Goal: Navigation & Orientation: Find specific page/section

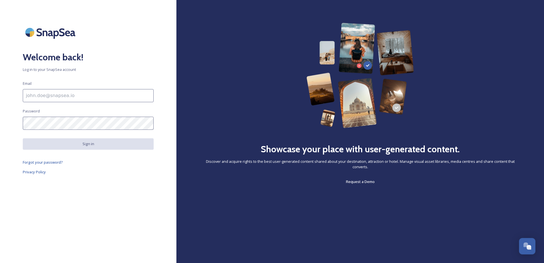
click at [83, 97] on input at bounding box center [88, 95] width 131 height 13
click at [127, 96] on input at bounding box center [88, 95] width 131 height 13
paste input "[EMAIL_ADDRESS][PERSON_NAME][DOMAIN_NAME]"
type input "[EMAIL_ADDRESS][PERSON_NAME][DOMAIN_NAME]"
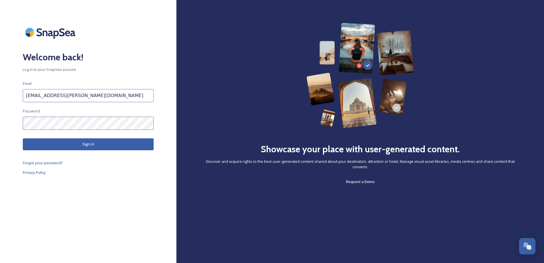
click at [109, 146] on button "Sign in" at bounding box center [88, 144] width 131 height 12
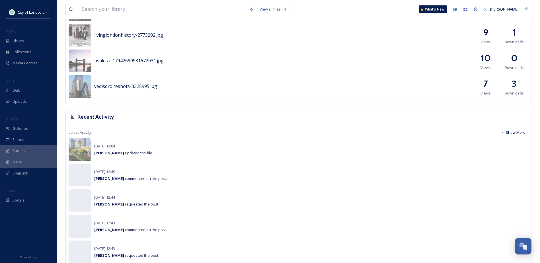
scroll to position [398, 0]
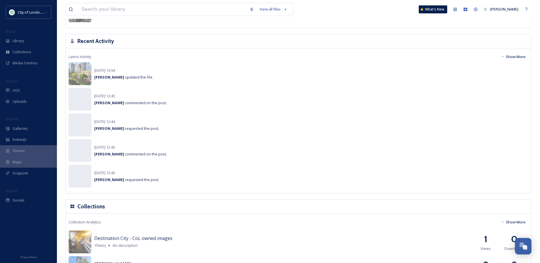
click at [515, 57] on button "Show More" at bounding box center [513, 56] width 30 height 11
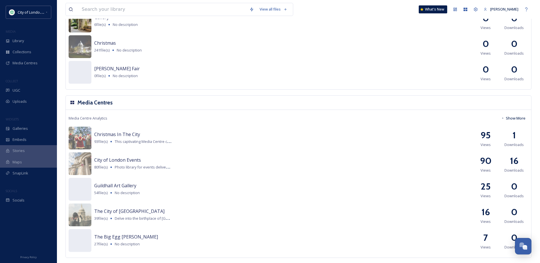
scroll to position [1055, 0]
click at [27, 48] on div "Collections" at bounding box center [28, 51] width 57 height 11
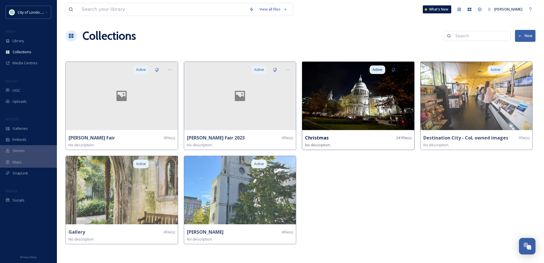
click at [355, 117] on img at bounding box center [358, 96] width 112 height 68
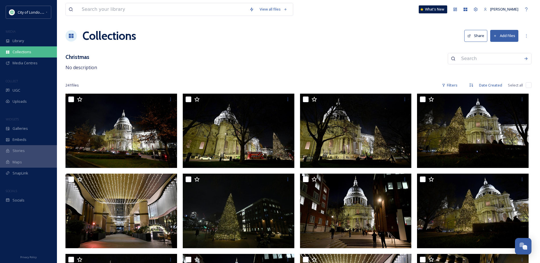
click at [27, 51] on span "Collections" at bounding box center [22, 51] width 19 height 5
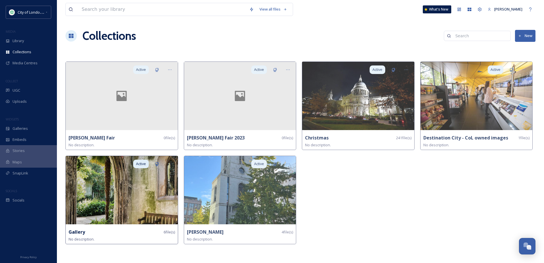
click at [155, 194] on img at bounding box center [122, 190] width 112 height 68
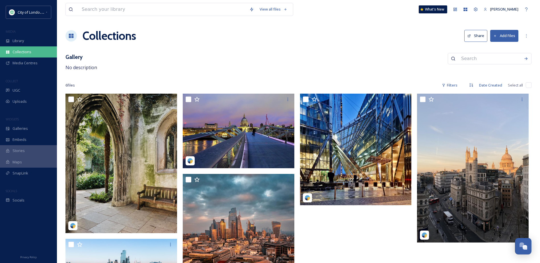
click at [23, 52] on span "Collections" at bounding box center [22, 51] width 19 height 5
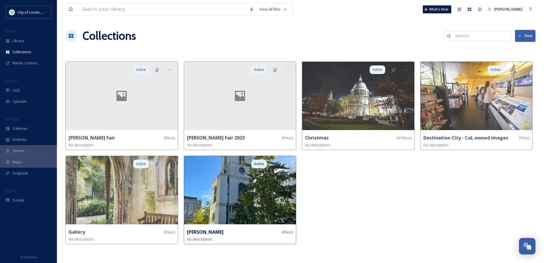
click at [263, 186] on img at bounding box center [240, 190] width 112 height 68
